Goal: Task Accomplishment & Management: Complete application form

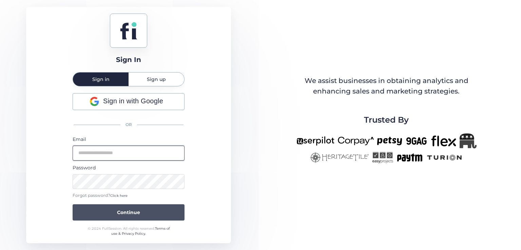
type input "**********"
click at [135, 212] on span "Continue" at bounding box center [128, 212] width 23 height 7
